Goal: Find specific page/section: Find specific page/section

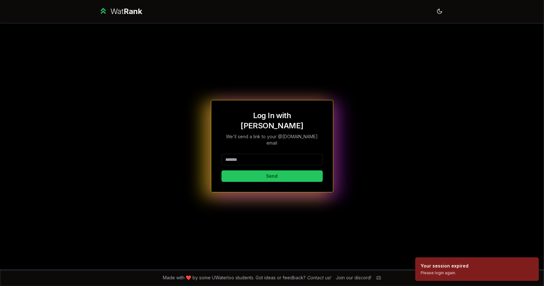
click at [259, 154] on input at bounding box center [272, 159] width 101 height 11
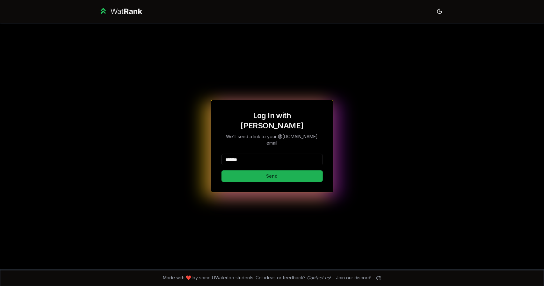
type input "*******"
click at [250, 171] on button "Send" at bounding box center [272, 176] width 101 height 11
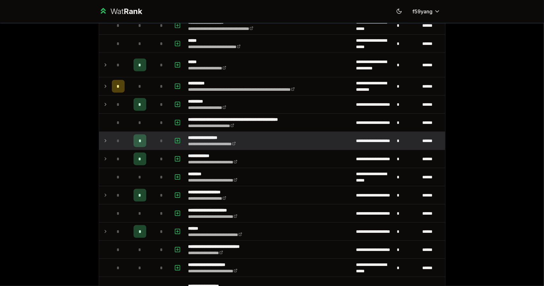
scroll to position [433, 0]
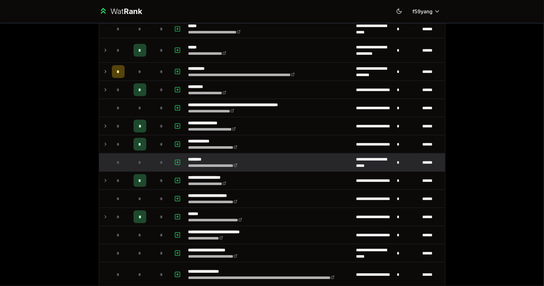
click at [112, 156] on div "*" at bounding box center [118, 162] width 13 height 13
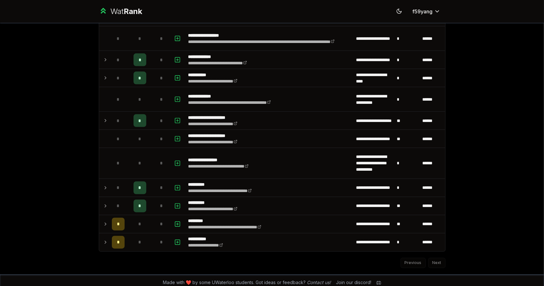
scroll to position [668, 0]
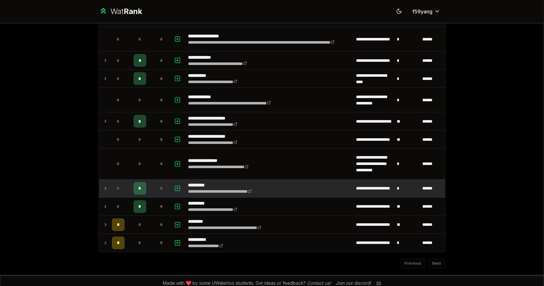
click at [99, 185] on td at bounding box center [104, 189] width 10 height 18
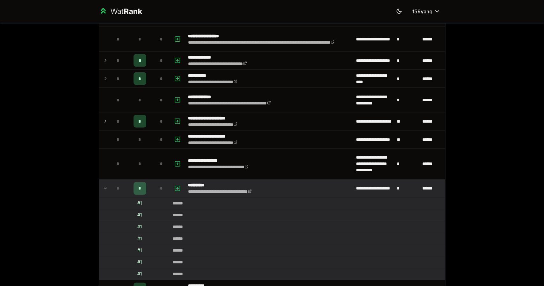
click at [99, 185] on td at bounding box center [104, 189] width 10 height 18
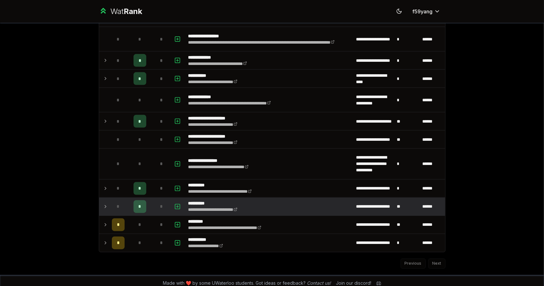
click at [100, 199] on td at bounding box center [104, 207] width 10 height 18
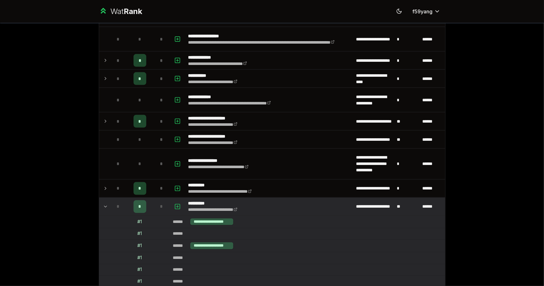
click at [100, 199] on td at bounding box center [104, 207] width 10 height 18
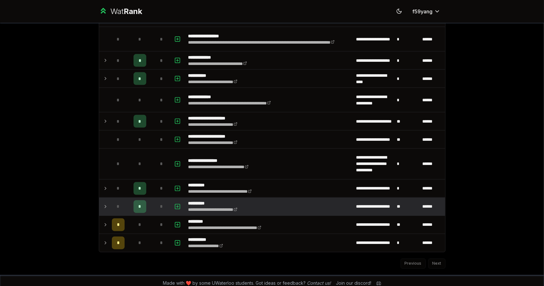
click at [100, 199] on td at bounding box center [104, 207] width 10 height 18
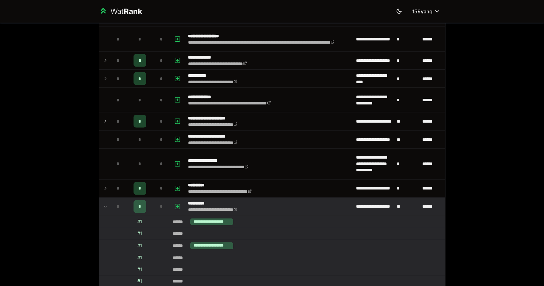
click at [100, 199] on td at bounding box center [104, 207] width 10 height 18
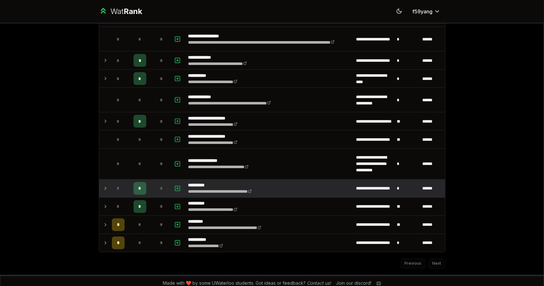
click at [102, 189] on td at bounding box center [104, 189] width 10 height 18
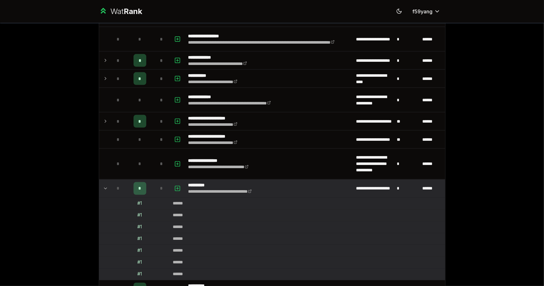
click at [102, 189] on td at bounding box center [104, 189] width 10 height 18
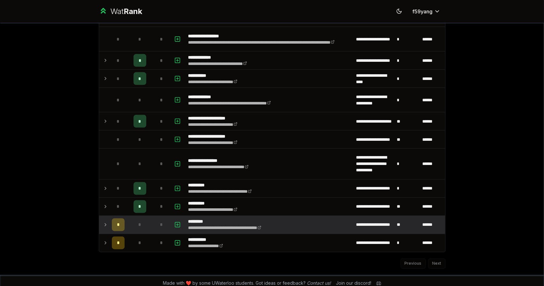
click at [103, 221] on icon at bounding box center [105, 225] width 5 height 8
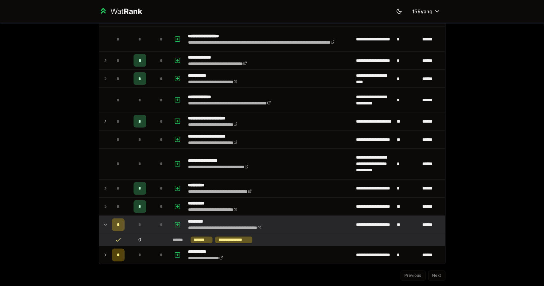
click at [103, 221] on icon at bounding box center [105, 225] width 5 height 8
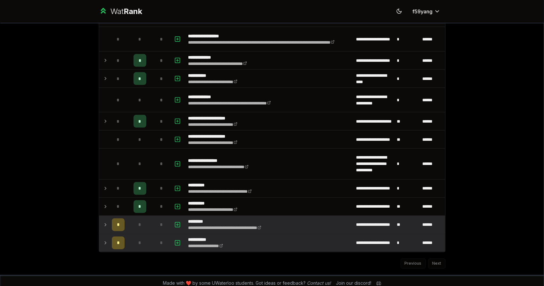
click at [103, 239] on icon at bounding box center [105, 243] width 5 height 8
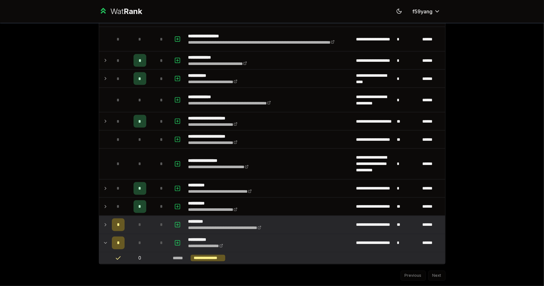
click at [103, 239] on icon at bounding box center [105, 243] width 5 height 8
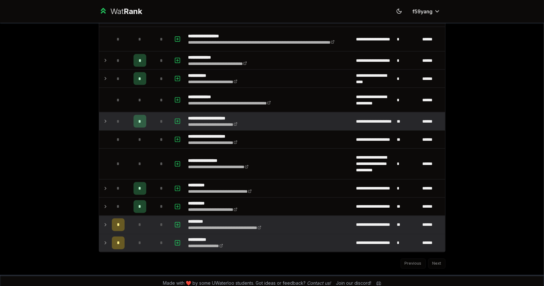
click at [104, 118] on icon at bounding box center [105, 122] width 5 height 8
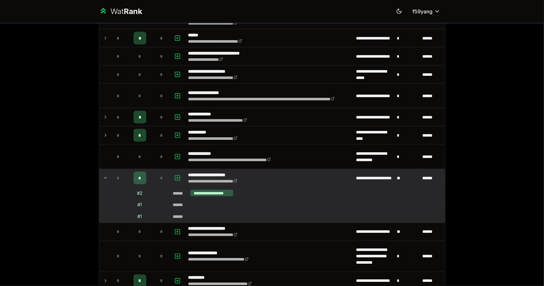
scroll to position [607, 0]
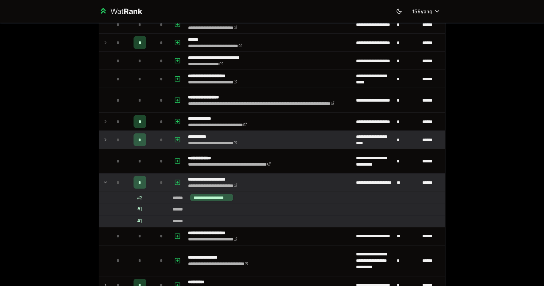
click at [105, 131] on td at bounding box center [104, 140] width 10 height 18
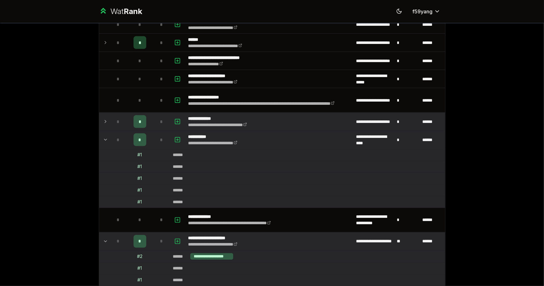
click at [105, 118] on icon at bounding box center [105, 122] width 5 height 8
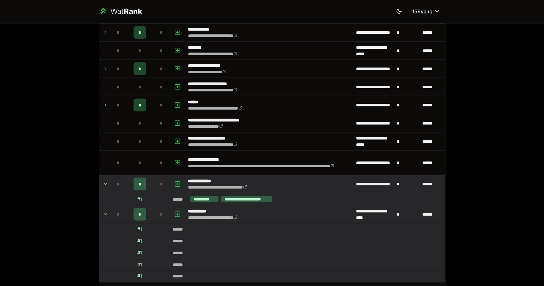
scroll to position [544, 0]
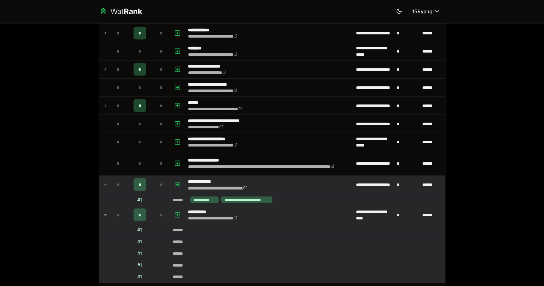
click at [233, 186] on link "**********" at bounding box center [217, 188] width 59 height 4
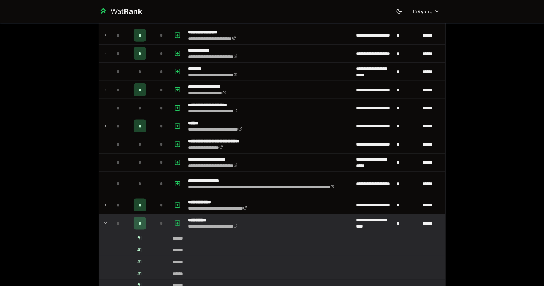
scroll to position [522, 0]
